Goal: Navigation & Orientation: Find specific page/section

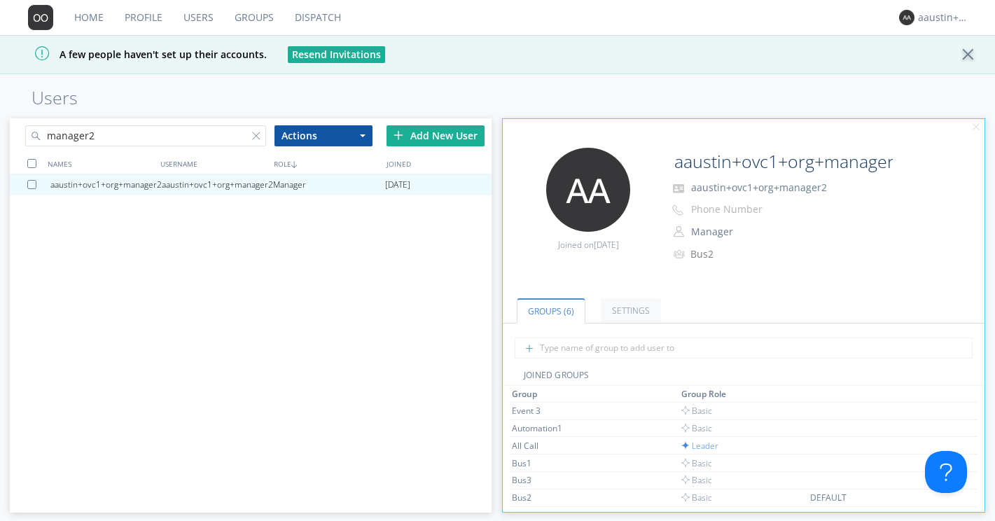
click at [322, 16] on link "Dispatch" at bounding box center [317, 17] width 67 height 35
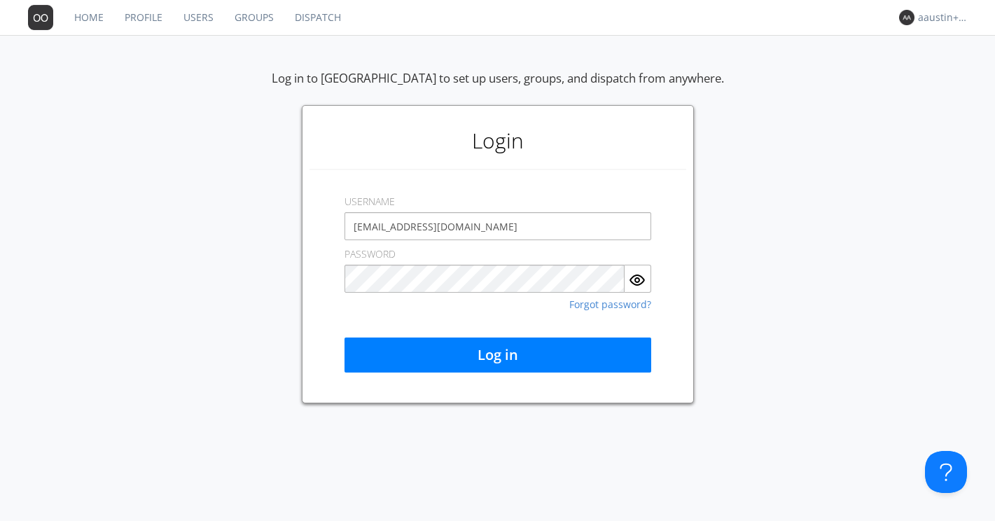
type input "[EMAIL_ADDRESS][DOMAIN_NAME]"
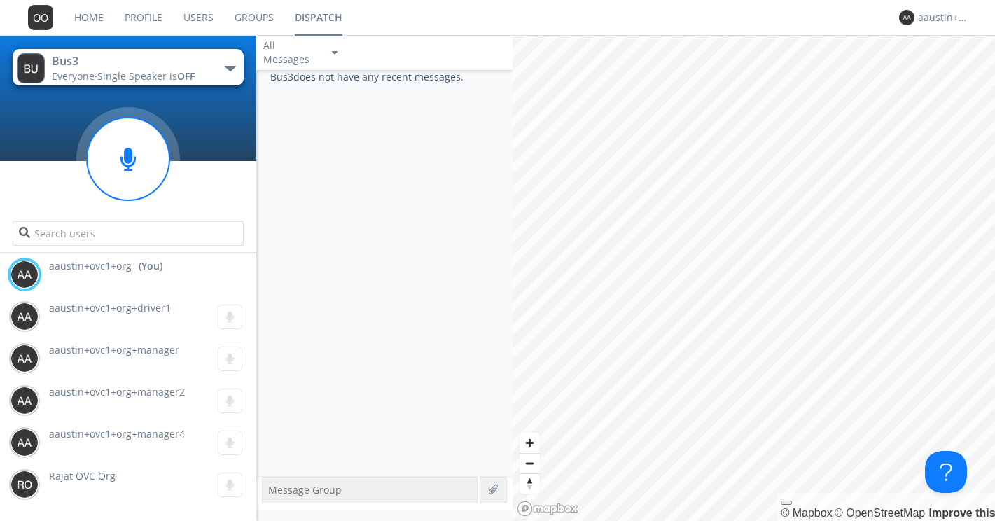
click at [230, 69] on div "button" at bounding box center [230, 69] width 11 height 6
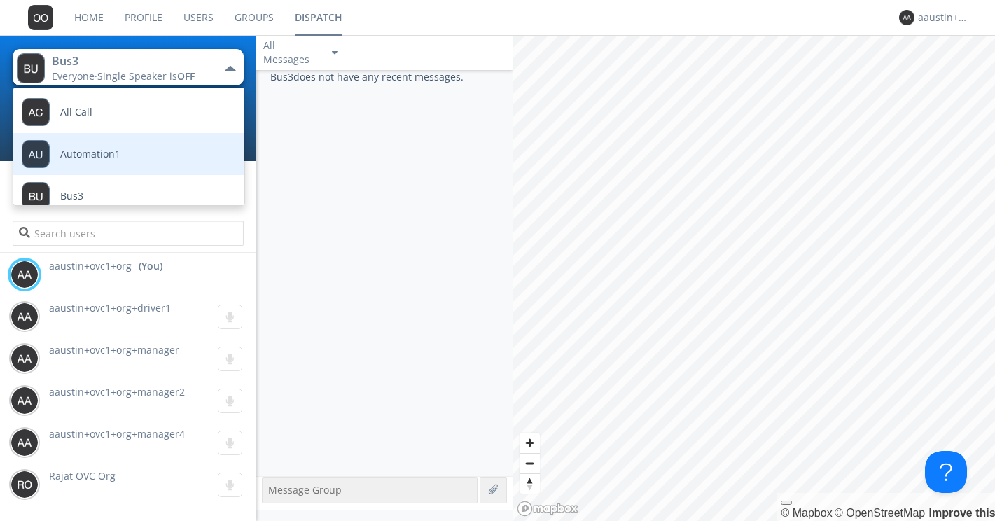
scroll to position [15, 0]
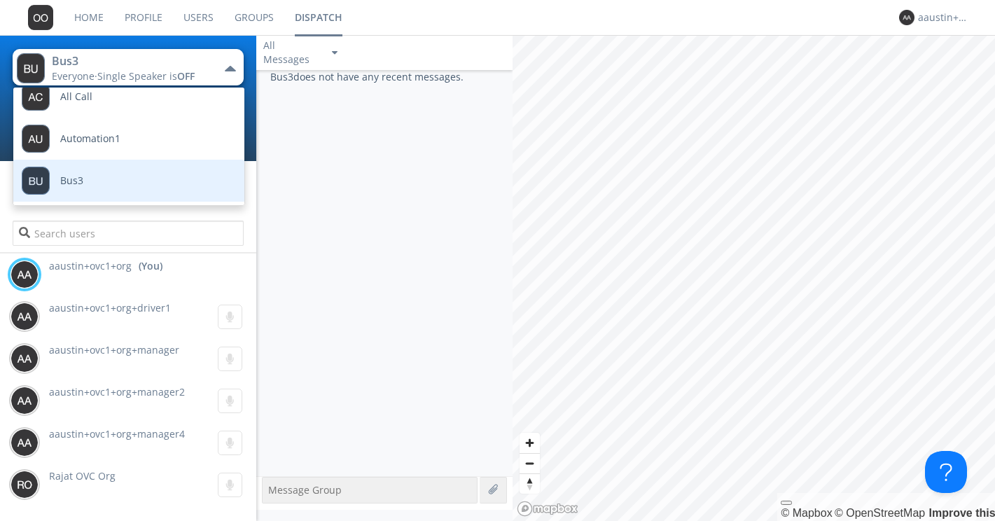
click at [184, 184] on link "Bus3" at bounding box center [118, 181] width 210 height 42
